Goal: Task Accomplishment & Management: Use online tool/utility

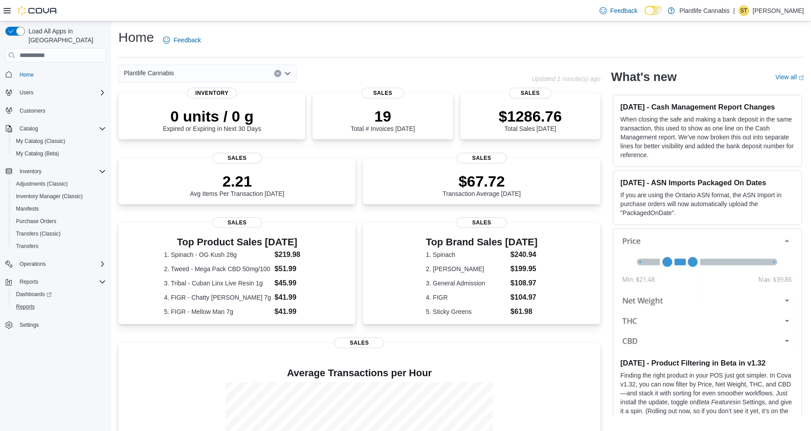
click at [17, 304] on button "Reports" at bounding box center [59, 306] width 101 height 12
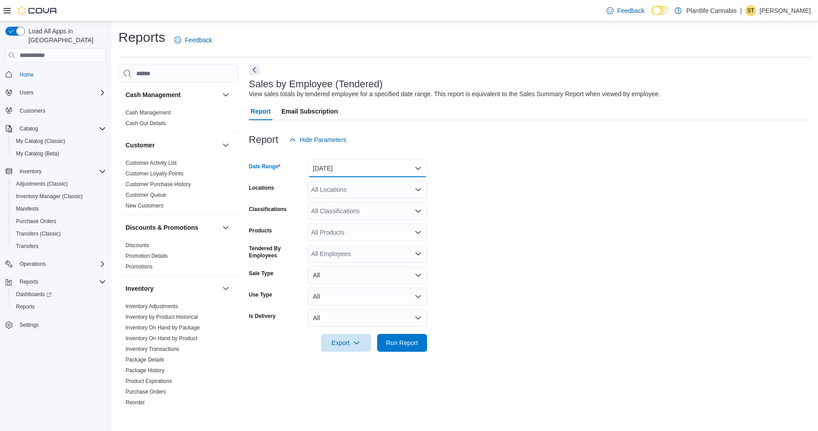
click at [386, 170] on button "[DATE]" at bounding box center [367, 168] width 119 height 18
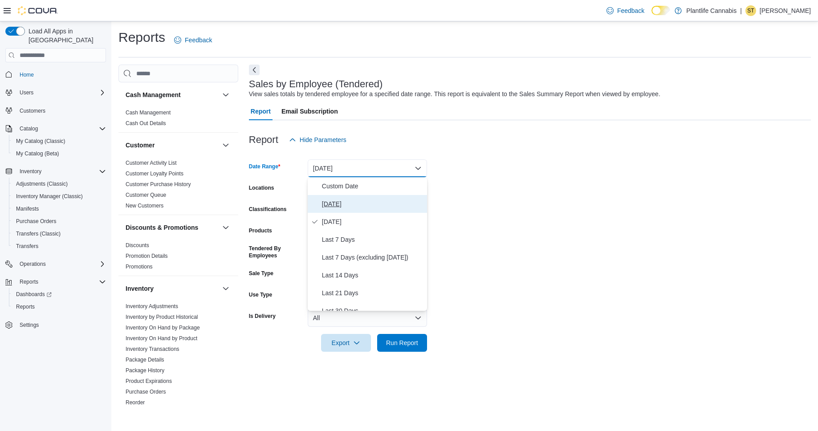
click at [333, 206] on span "[DATE]" at bounding box center [372, 204] width 101 height 11
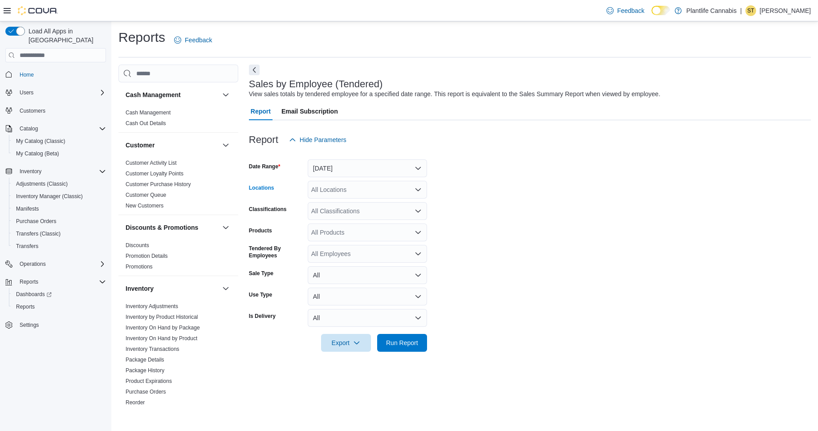
click at [336, 191] on div "All Locations" at bounding box center [367, 190] width 119 height 18
type input "***"
click at [371, 218] on span "Edmonton - [GEOGRAPHIC_DATA] South" at bounding box center [389, 217] width 117 height 9
click at [398, 352] on div "Export Run Report" at bounding box center [338, 343] width 178 height 18
click at [402, 343] on span "Run Report" at bounding box center [402, 342] width 32 height 9
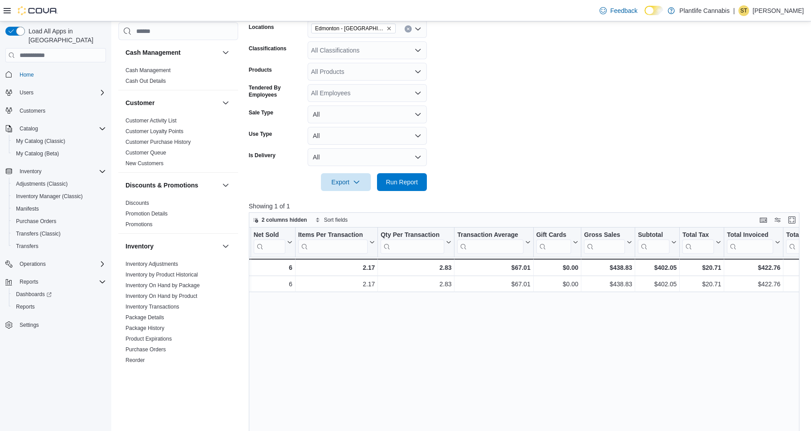
scroll to position [103, 0]
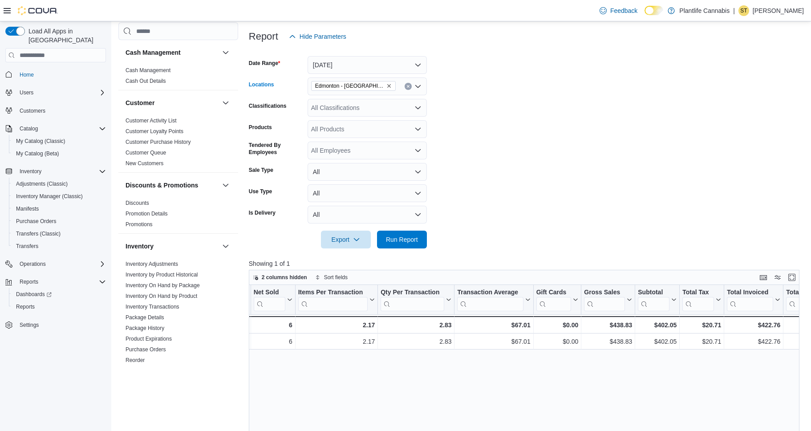
click at [410, 85] on button "Clear input" at bounding box center [408, 86] width 7 height 7
type input "***"
click at [390, 106] on button "Edmonton - [GEOGRAPHIC_DATA] Currents" at bounding box center [367, 101] width 119 height 13
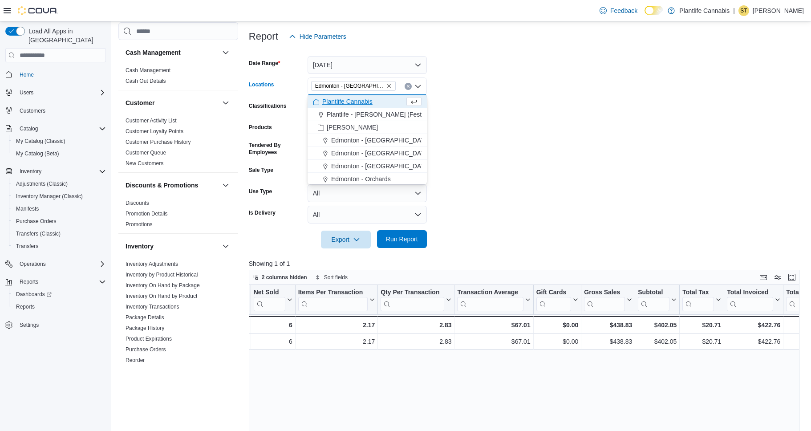
click at [407, 237] on span "Run Report" at bounding box center [402, 239] width 32 height 9
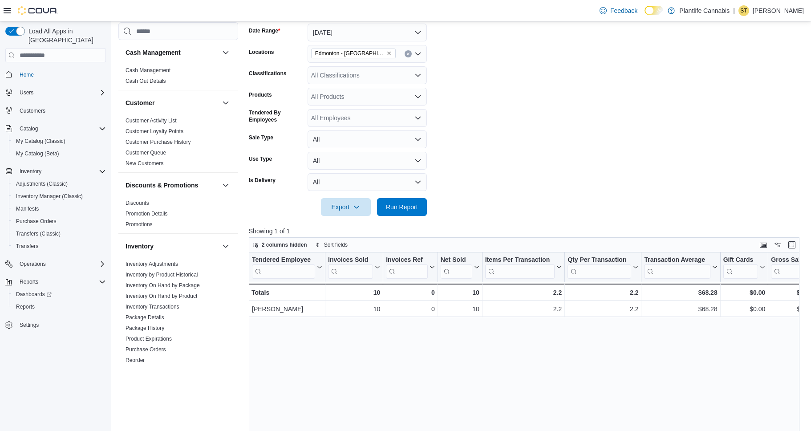
scroll to position [127, 0]
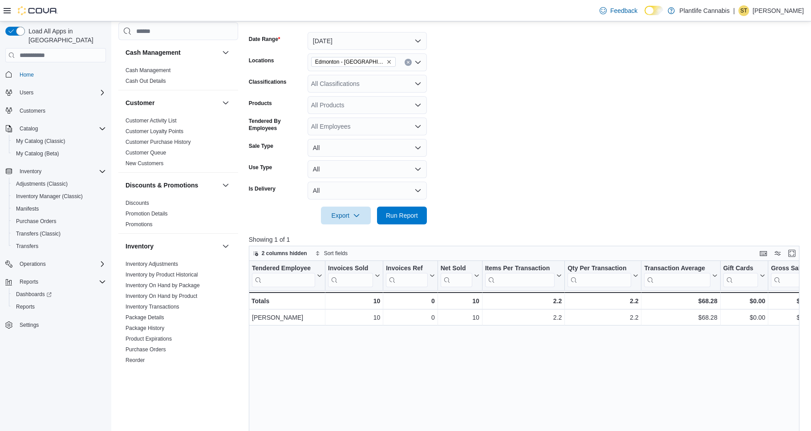
click at [408, 65] on button "Clear input" at bounding box center [408, 62] width 7 height 7
type input "***"
click at [392, 74] on span "Edmonton - [GEOGRAPHIC_DATA]" at bounding box center [380, 77] width 99 height 9
click at [403, 212] on span "Run Report" at bounding box center [402, 215] width 32 height 9
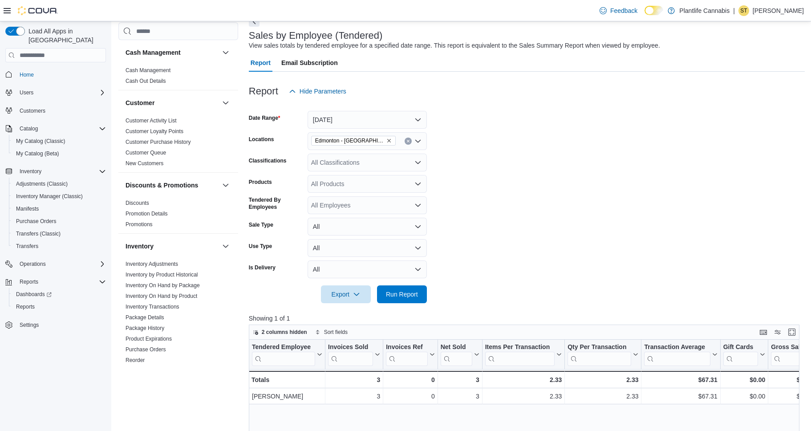
scroll to position [6, 0]
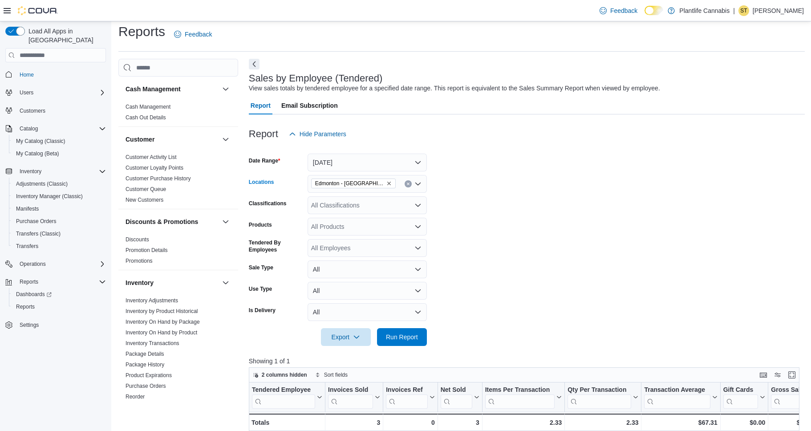
click at [409, 184] on icon "Clear input" at bounding box center [408, 184] width 4 height 4
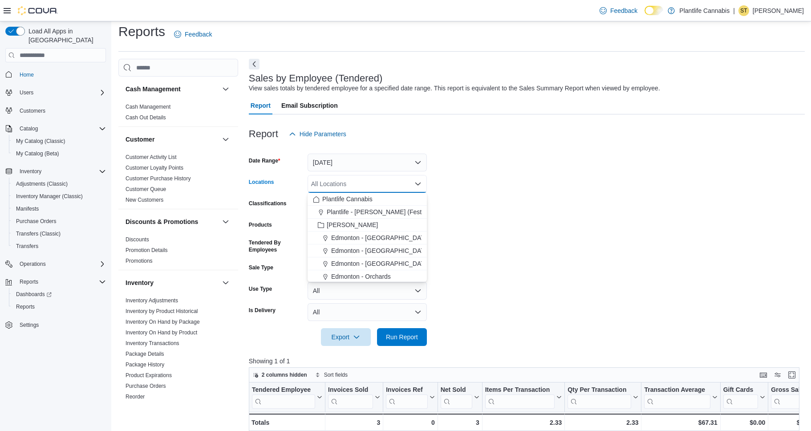
click at [479, 210] on form "Date Range [DATE] Locations All Locations Combo box. Selected. Combo box input.…" at bounding box center [527, 244] width 556 height 203
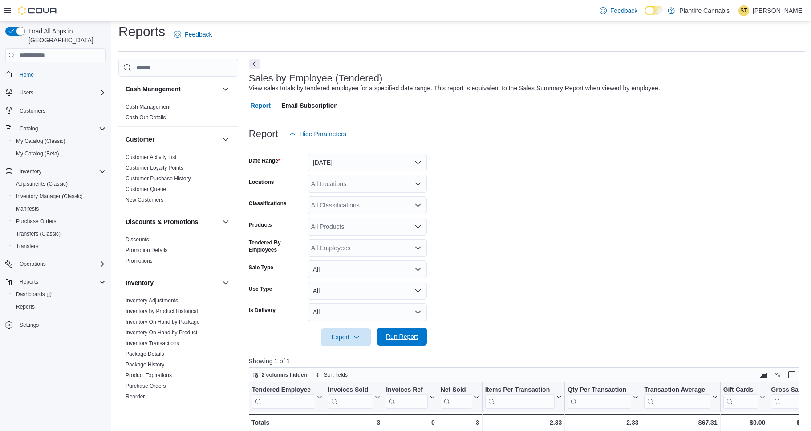
click at [400, 331] on span "Run Report" at bounding box center [401, 337] width 39 height 18
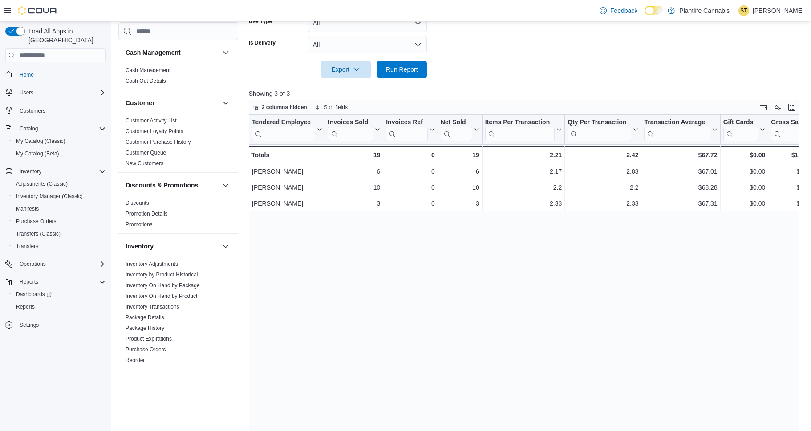
scroll to position [294, 0]
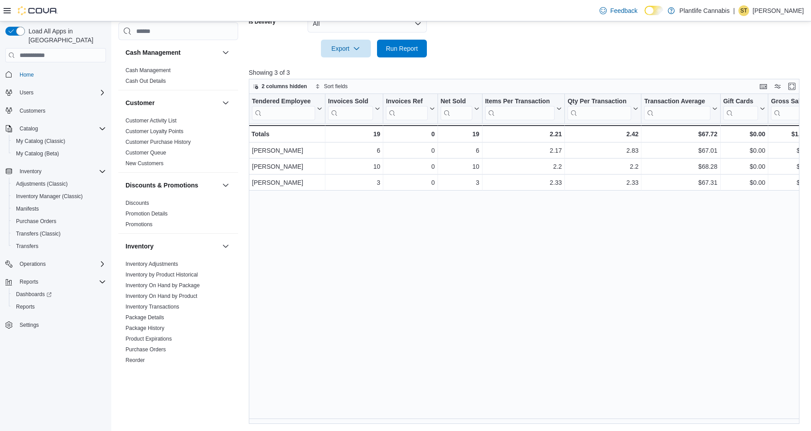
drag, startPoint x: 333, startPoint y: 423, endPoint x: 361, endPoint y: 420, distance: 29.2
click at [361, 420] on div "Reports Feedback Cash Management Cash Management Cash Out Details Customer Cust…" at bounding box center [461, 78] width 701 height 703
